Goal: Information Seeking & Learning: Learn about a topic

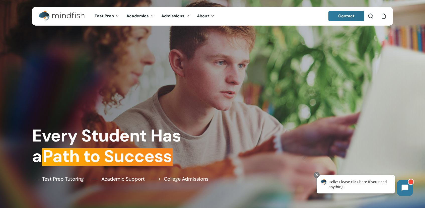
click at [185, 179] on span "College Admissions" at bounding box center [186, 179] width 45 height 8
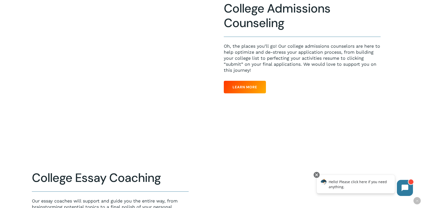
scroll to position [177, 0]
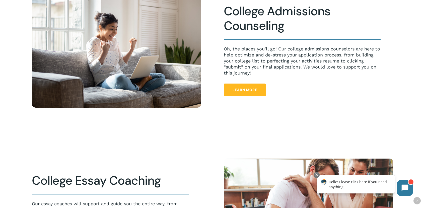
click at [250, 89] on span "Learn More" at bounding box center [245, 89] width 25 height 5
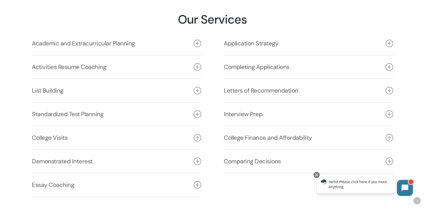
scroll to position [717, 0]
click at [147, 135] on link "College Visits" at bounding box center [116, 137] width 169 height 23
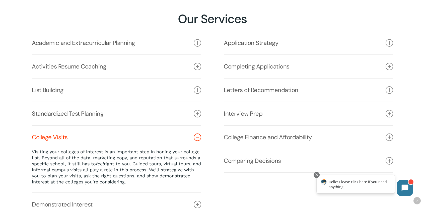
click at [147, 135] on link "College Visits" at bounding box center [116, 137] width 169 height 23
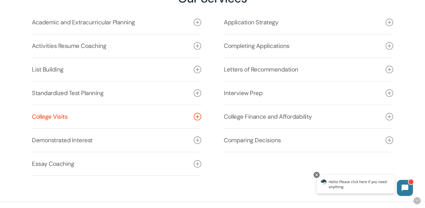
scroll to position [737, 0]
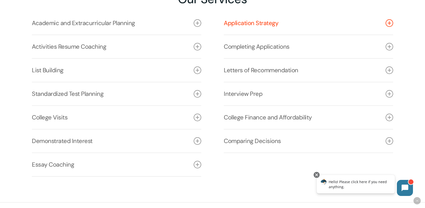
click at [272, 29] on link "Application Strategy" at bounding box center [308, 23] width 169 height 23
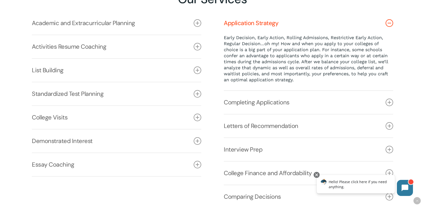
click at [272, 29] on link "Application Strategy" at bounding box center [308, 23] width 169 height 23
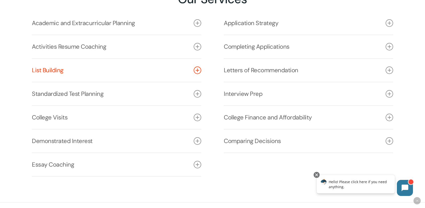
click at [128, 73] on link "List Building" at bounding box center [116, 70] width 169 height 23
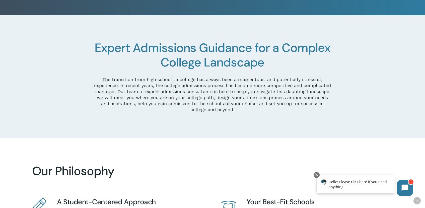
scroll to position [0, 0]
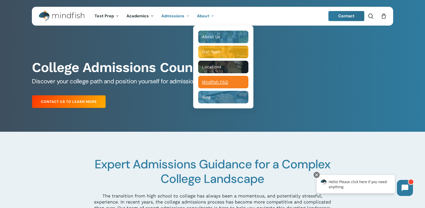
click at [226, 83] on span "Mindfish FAQ" at bounding box center [215, 82] width 26 height 5
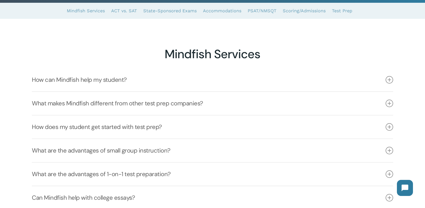
scroll to position [94, 0]
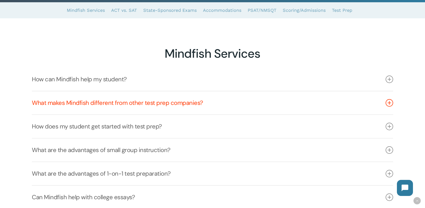
click at [205, 101] on link "What makes Mindfish different from other test prep companies?" at bounding box center [212, 102] width 361 height 23
